Goal: Communication & Community: Submit feedback/report problem

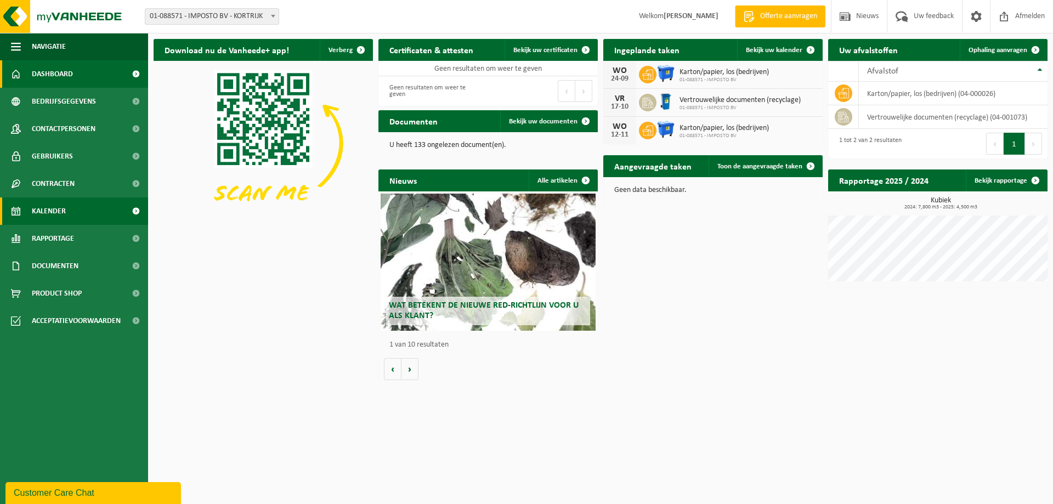
click at [56, 214] on span "Kalender" at bounding box center [49, 210] width 34 height 27
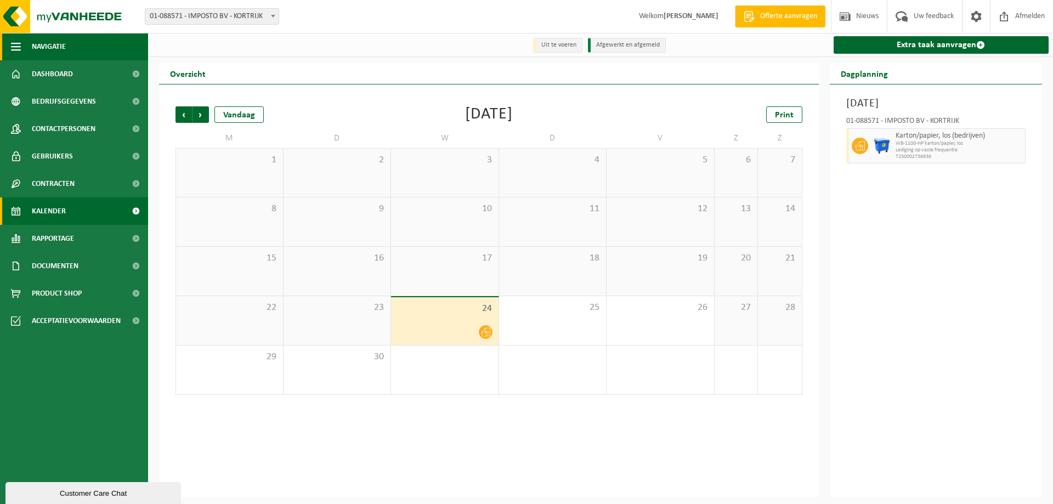
click at [55, 44] on span "Navigatie" at bounding box center [49, 46] width 34 height 27
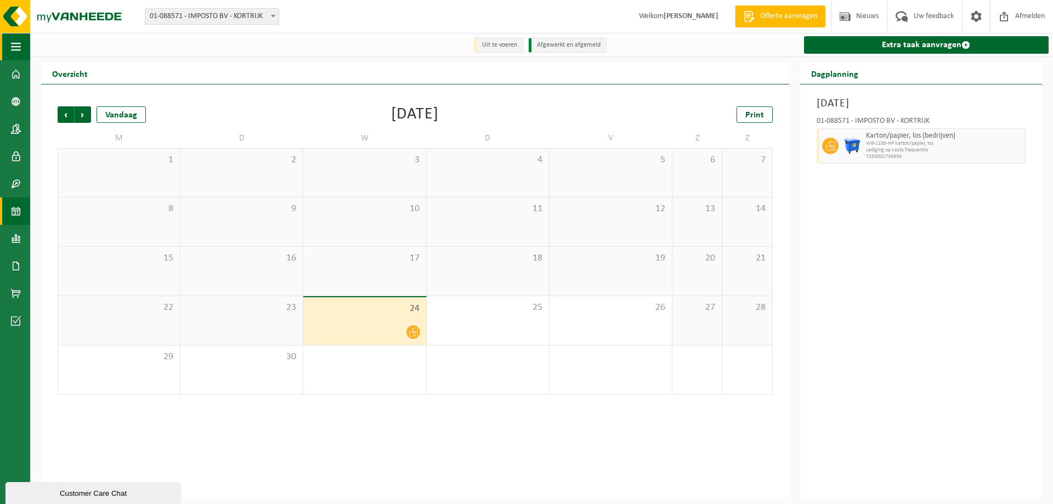
click at [16, 46] on span "button" at bounding box center [16, 46] width 10 height 27
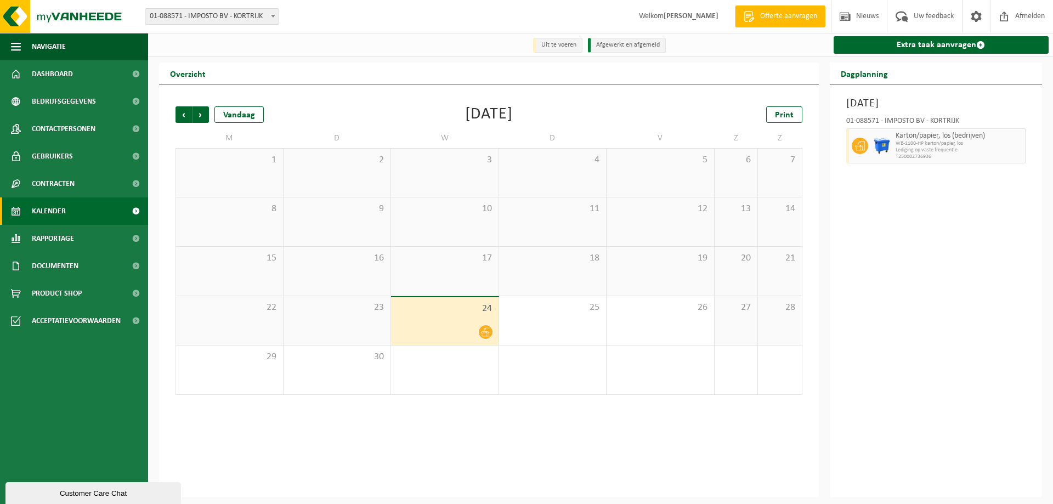
click at [134, 495] on div "Customer Care Chat" at bounding box center [93, 493] width 159 height 8
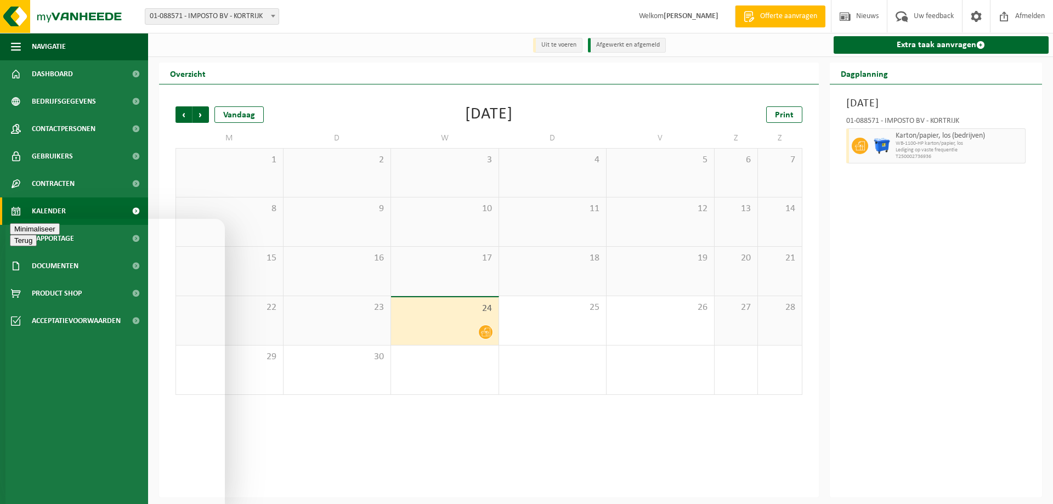
type textarea "Beste, kan u even checken wanneer de chauffeur vandaag langs komt om de contain…"
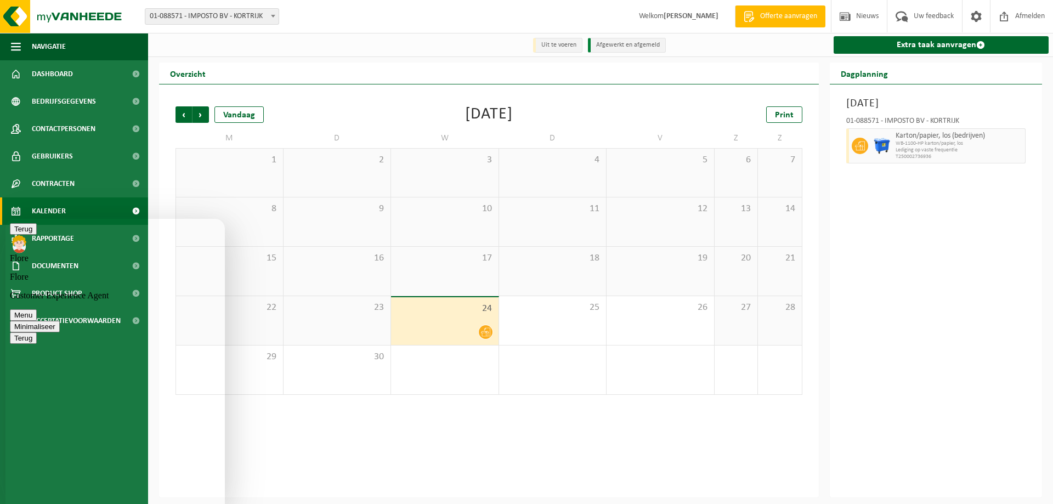
scroll to position [214, 0]
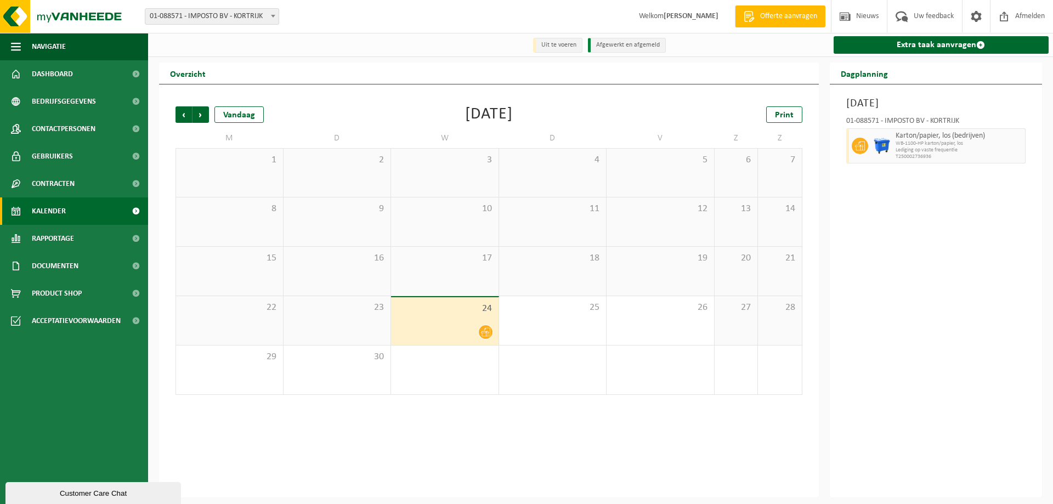
click at [124, 492] on div "Customer Care Chat" at bounding box center [93, 493] width 159 height 8
click at [916, 279] on div "Woensdag 24 september 2025 01-088571 - IMPOSTO BV - KORTRIJK Karton/papier, los…" at bounding box center [936, 290] width 213 height 413
click at [358, 462] on div "Vorige Volgende Vandaag September 2025 Print M D W D V Z Z 1 2 3 4 5 6 7 8 9 10…" at bounding box center [489, 290] width 660 height 413
click at [935, 13] on span "Uw feedback" at bounding box center [934, 16] width 46 height 32
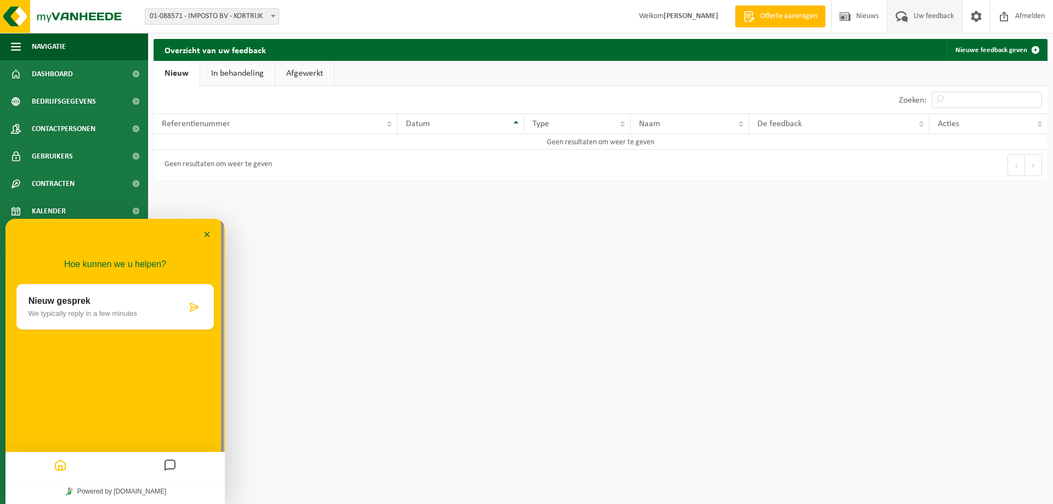
click at [78, 308] on div "Nieuw gesprek We typically reply in a few minutes" at bounding box center [108, 306] width 158 height 21
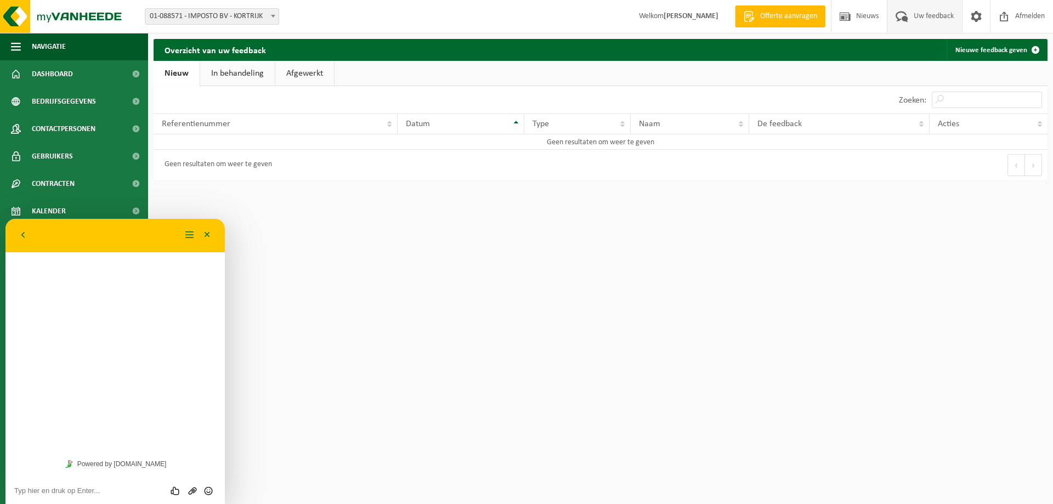
click at [70, 493] on textarea at bounding box center [115, 490] width 202 height 9
click at [57, 494] on textarea "Beste, laat u hierbij weten dat de chauffeur zonet is langs gekomen. Bedankt! m…" at bounding box center [115, 487] width 202 height 16
type textarea "Beste, laat u hierbij weten dat de chauffeur zonet is langsgekomen om de contai…"
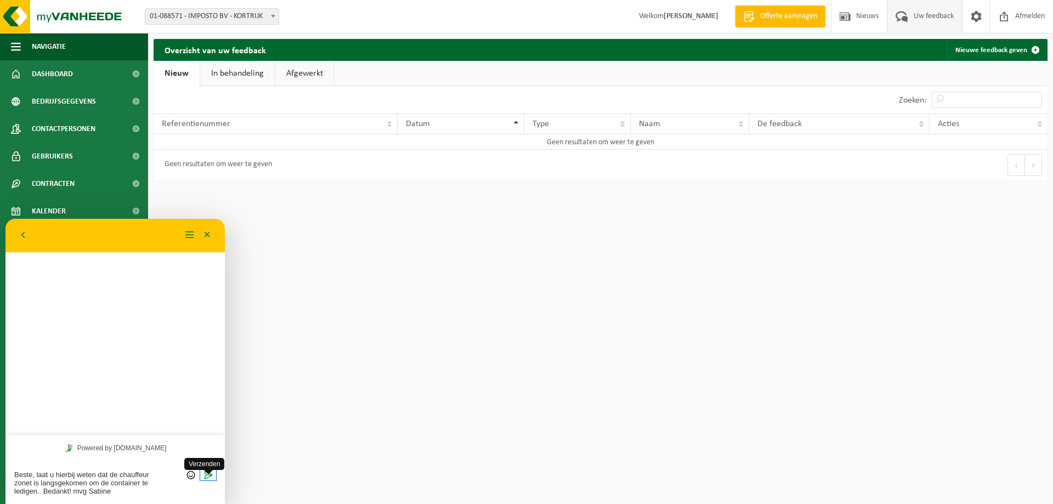
click at [207, 477] on span "Verzenden" at bounding box center [208, 474] width 9 height 9
